Goal: Task Accomplishment & Management: Manage account settings

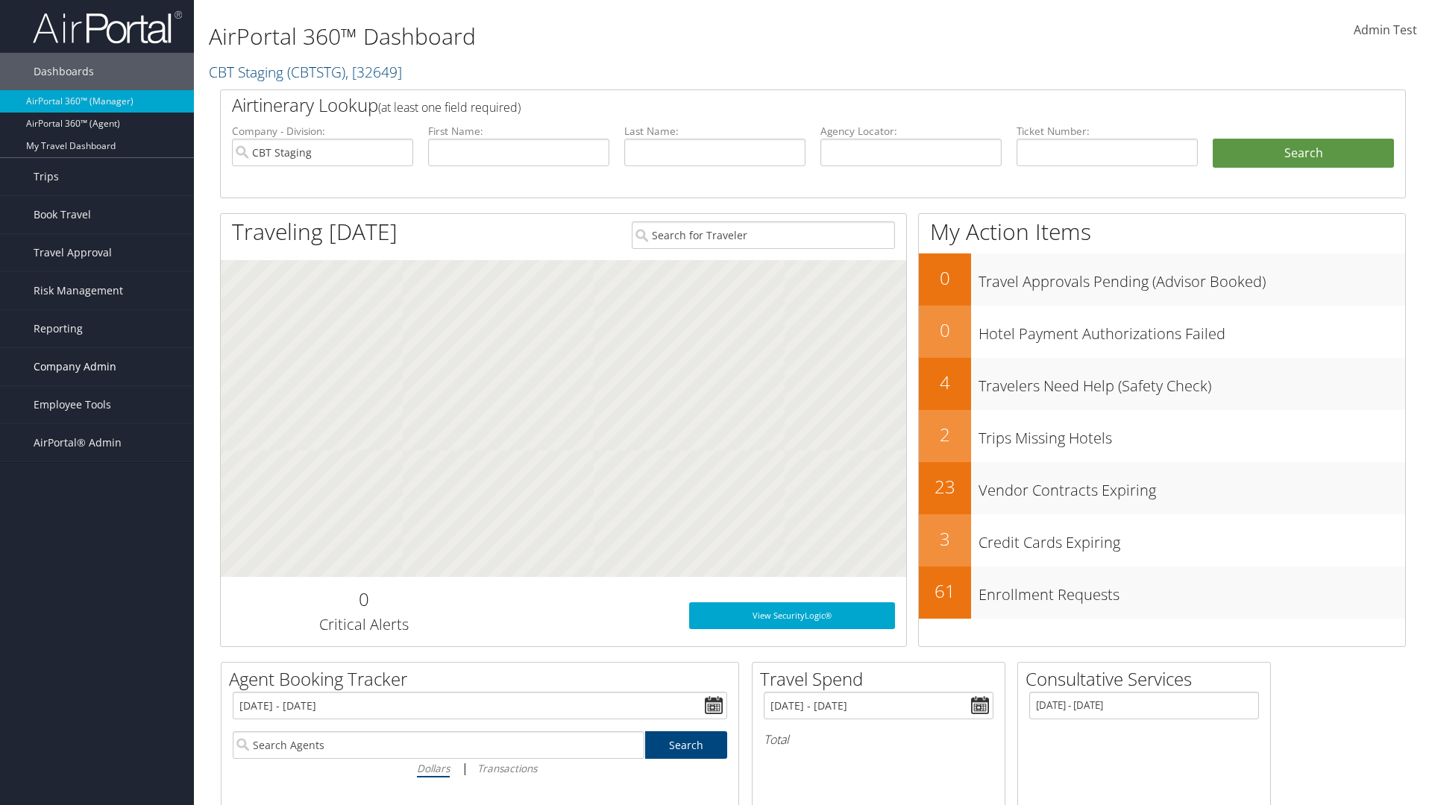
click at [97, 367] on span "Company Admin" at bounding box center [75, 366] width 83 height 37
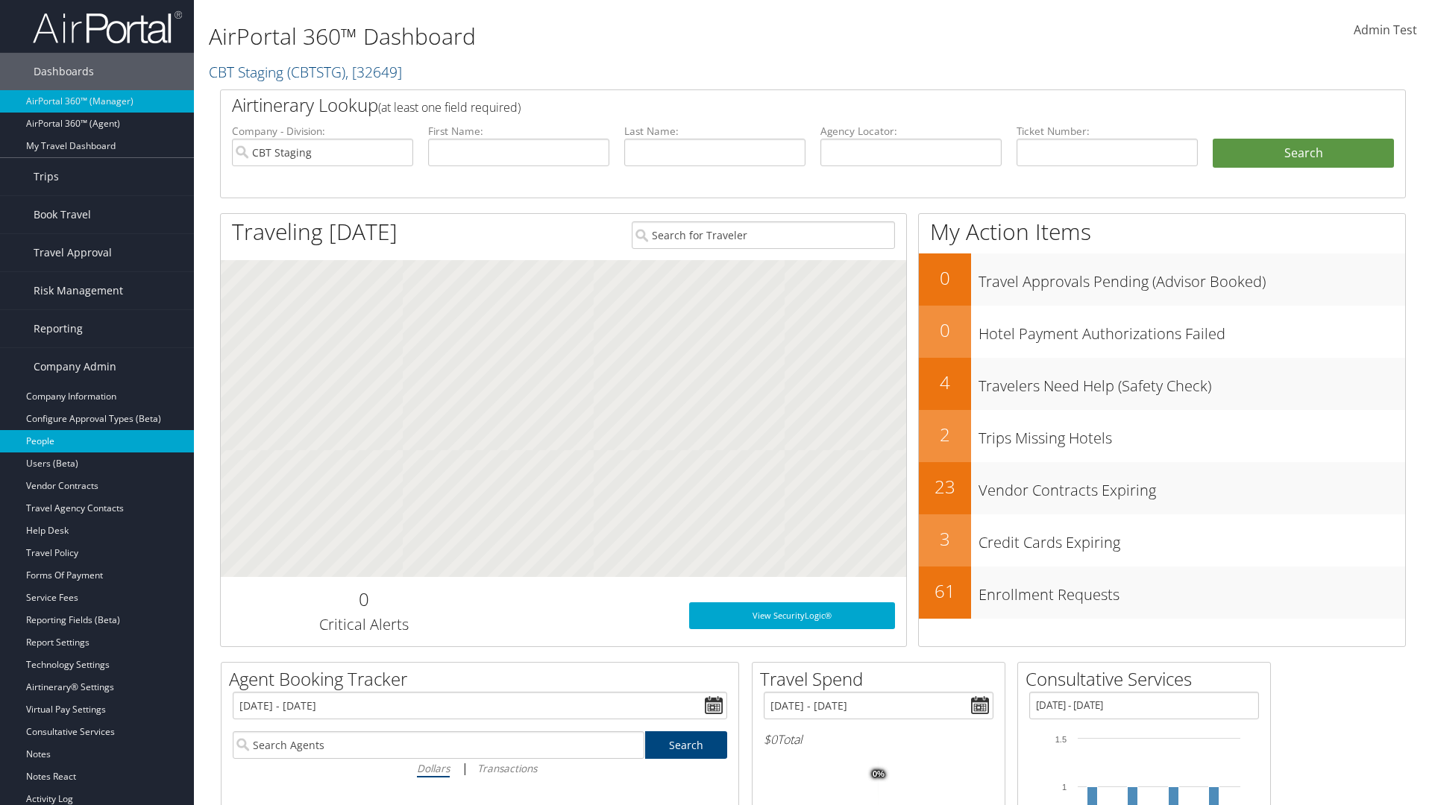
click at [97, 442] on link "People" at bounding box center [97, 441] width 194 height 22
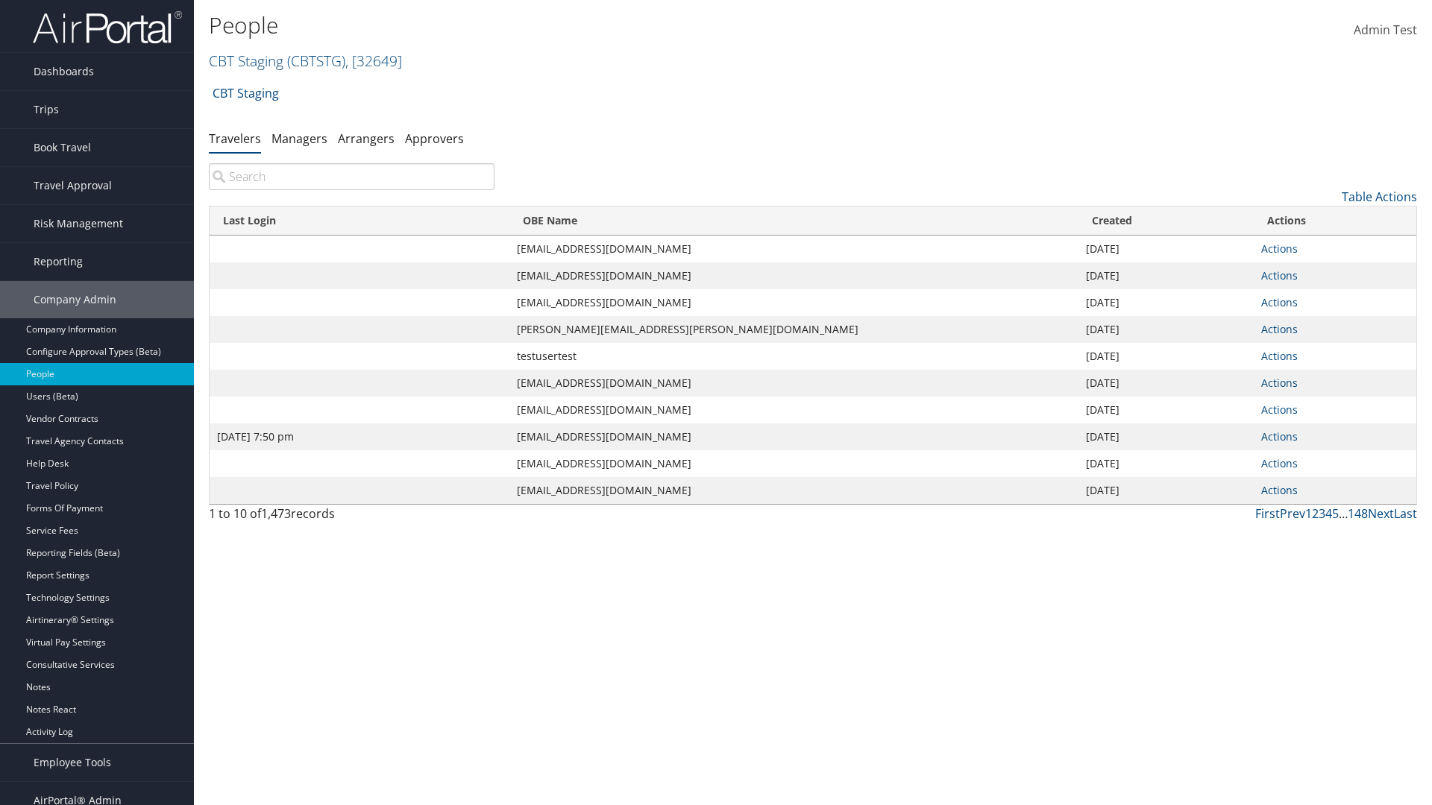
click at [351, 177] on input "search" at bounding box center [352, 176] width 286 height 27
type input "Jan 9, 2024 7:50 pm"
